Goal: Navigation & Orientation: Understand site structure

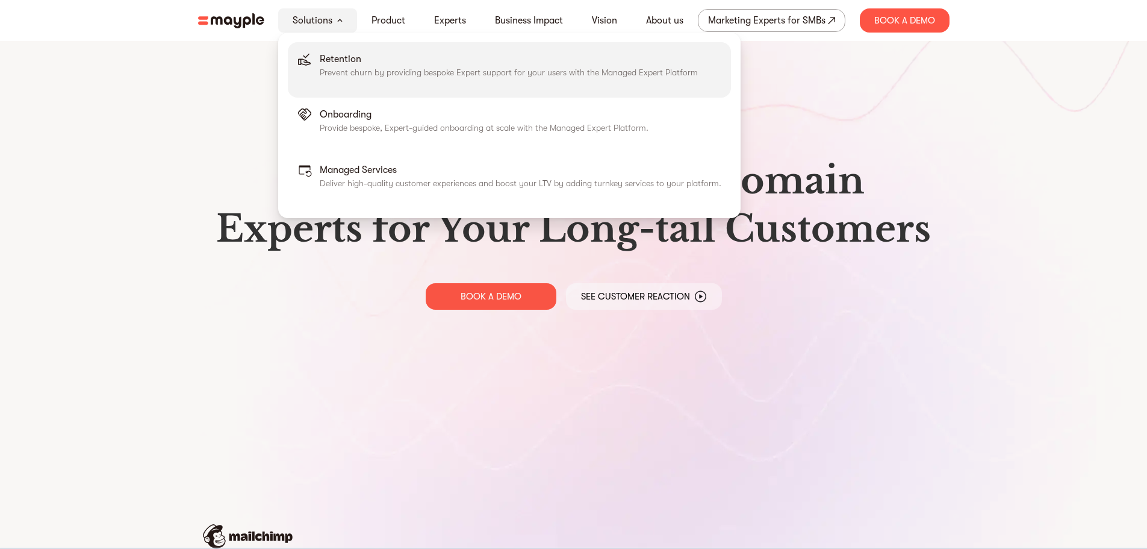
click at [335, 62] on p "Retention" at bounding box center [509, 59] width 378 height 14
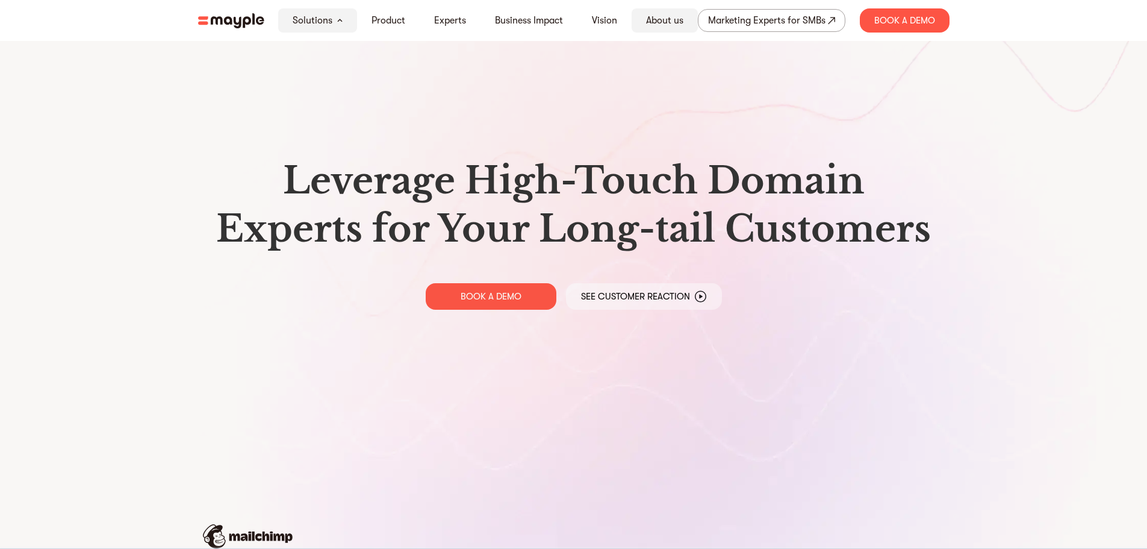
click at [675, 23] on link "About us" at bounding box center [664, 20] width 37 height 14
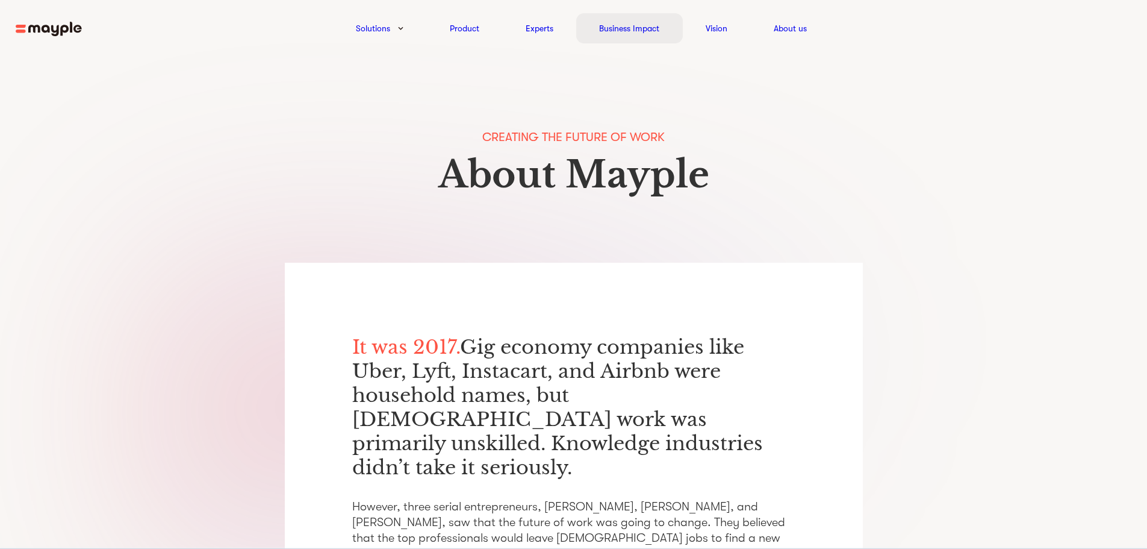
click at [663, 25] on div "Business Impact" at bounding box center [629, 28] width 107 height 30
click at [532, 31] on link "Experts" at bounding box center [540, 28] width 28 height 14
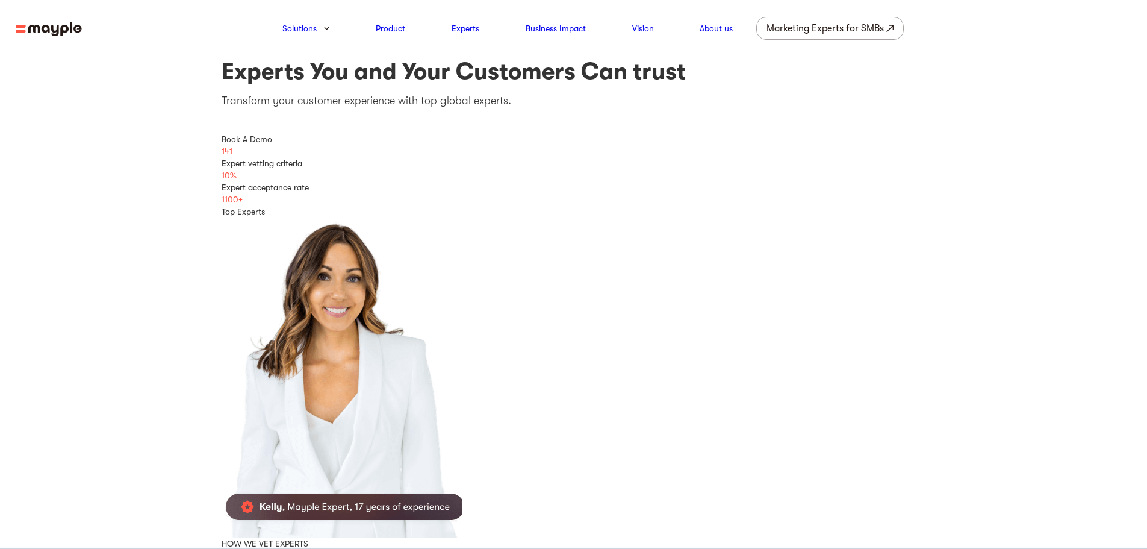
click at [35, 23] on img at bounding box center [49, 29] width 66 height 15
